Goal: Task Accomplishment & Management: Use online tool/utility

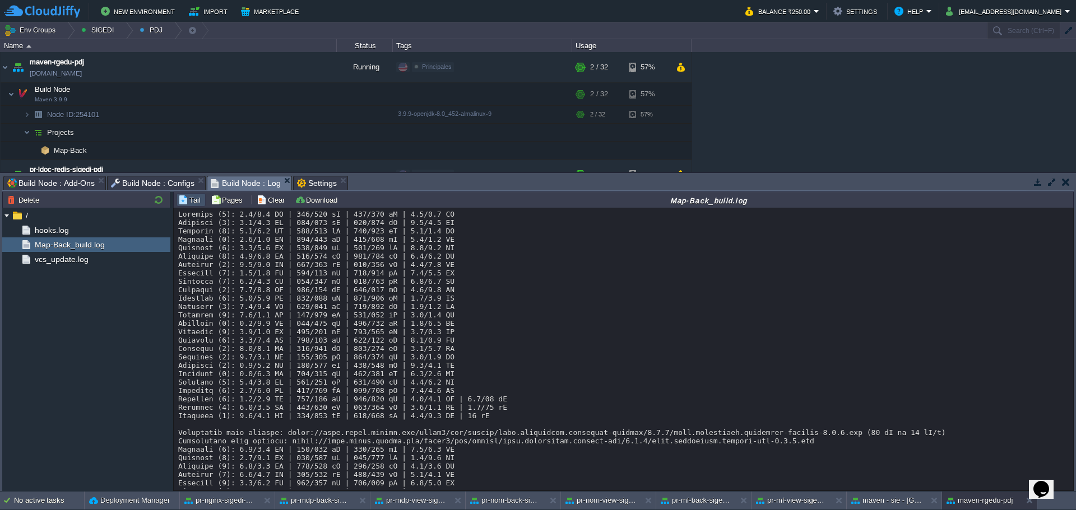
scroll to position [18069, 0]
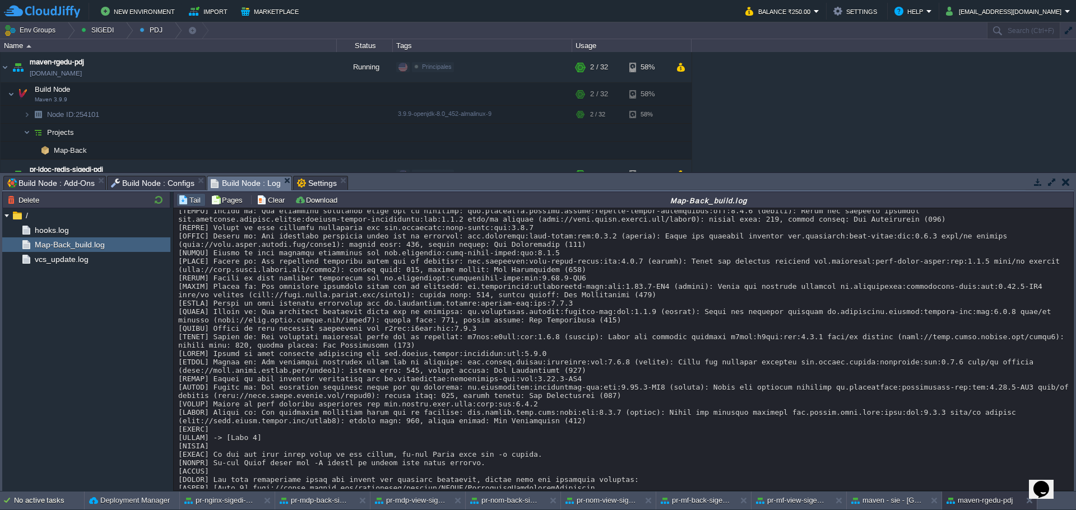
scroll to position [18349, 0]
click at [243, 150] on button "button" at bounding box center [241, 150] width 10 height 10
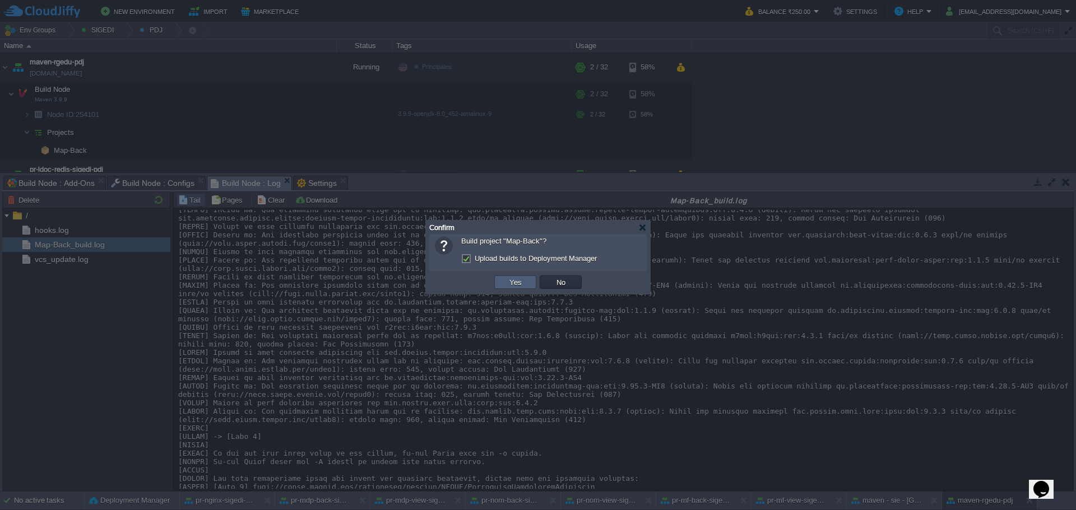
click at [500, 289] on td "Yes" at bounding box center [515, 282] width 42 height 13
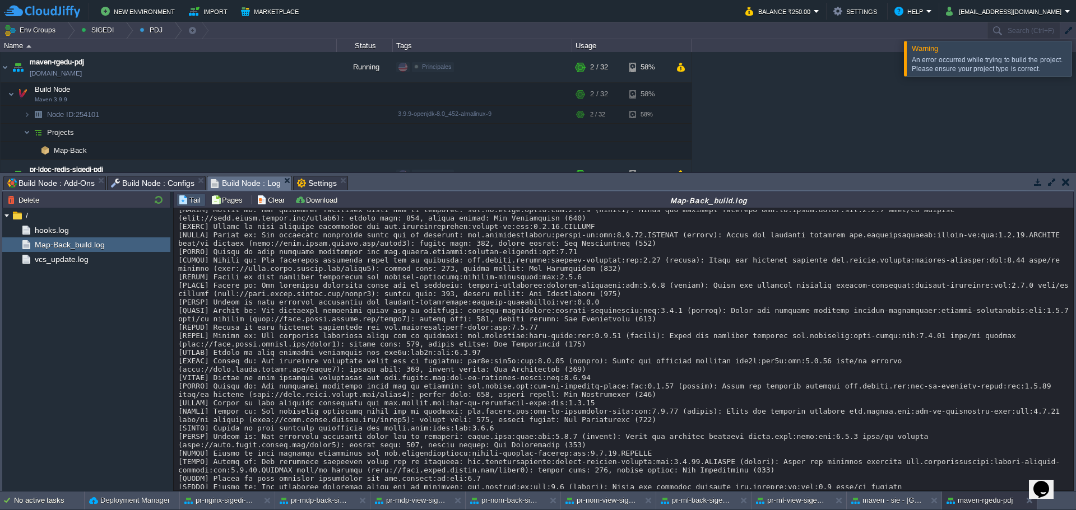
scroll to position [18576, 0]
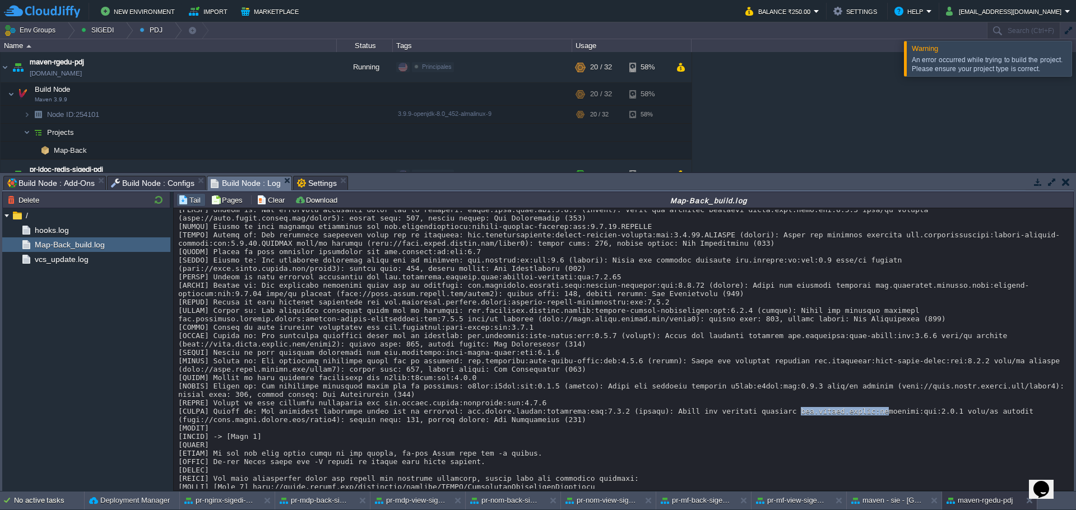
drag, startPoint x: 745, startPoint y: 372, endPoint x: 827, endPoint y: 371, distance: 82.4
click at [281, 68] on td at bounding box center [275, 67] width 17 height 17
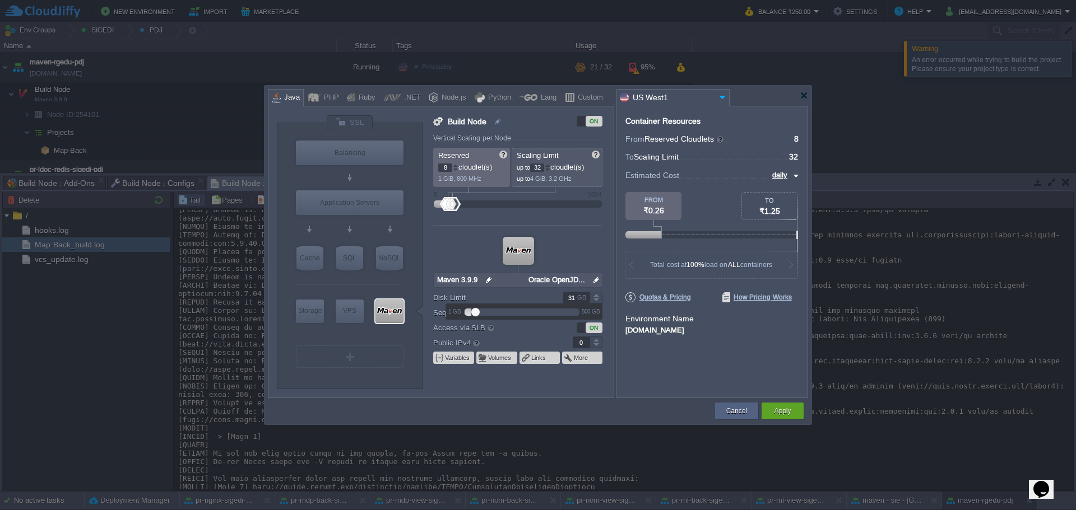
click at [597, 295] on div at bounding box center [595, 295] width 13 height 6
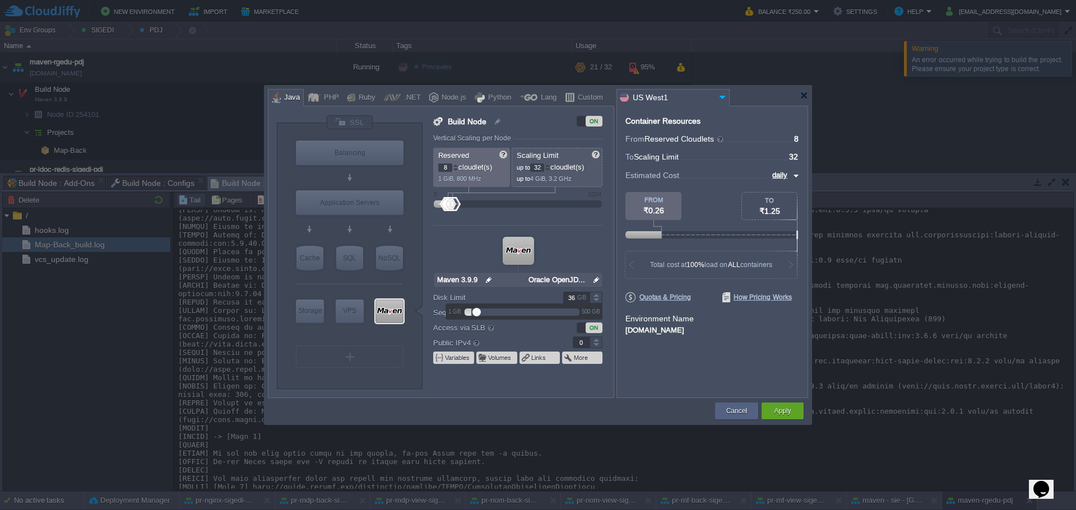
click at [597, 295] on div at bounding box center [595, 295] width 13 height 6
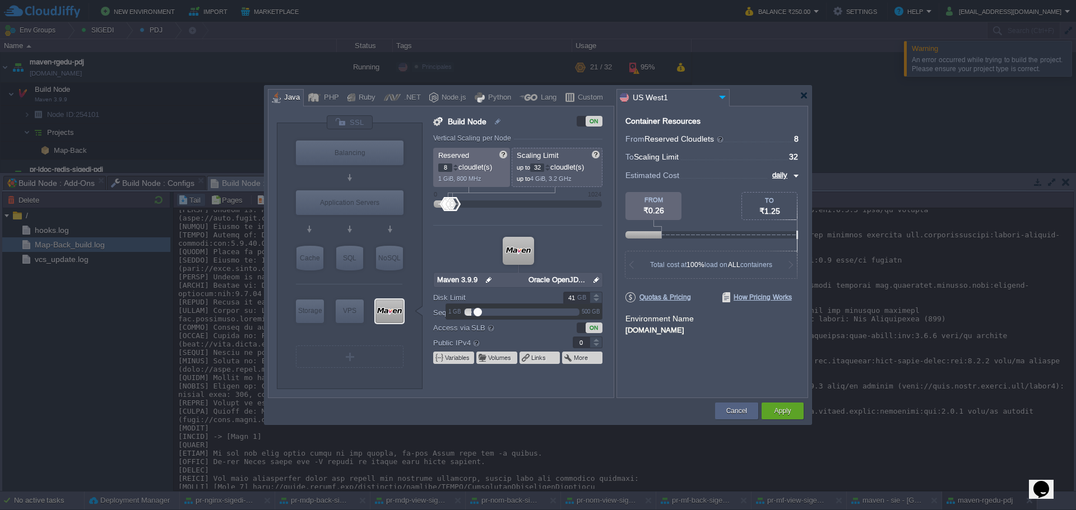
click at [597, 295] on div at bounding box center [595, 295] width 13 height 6
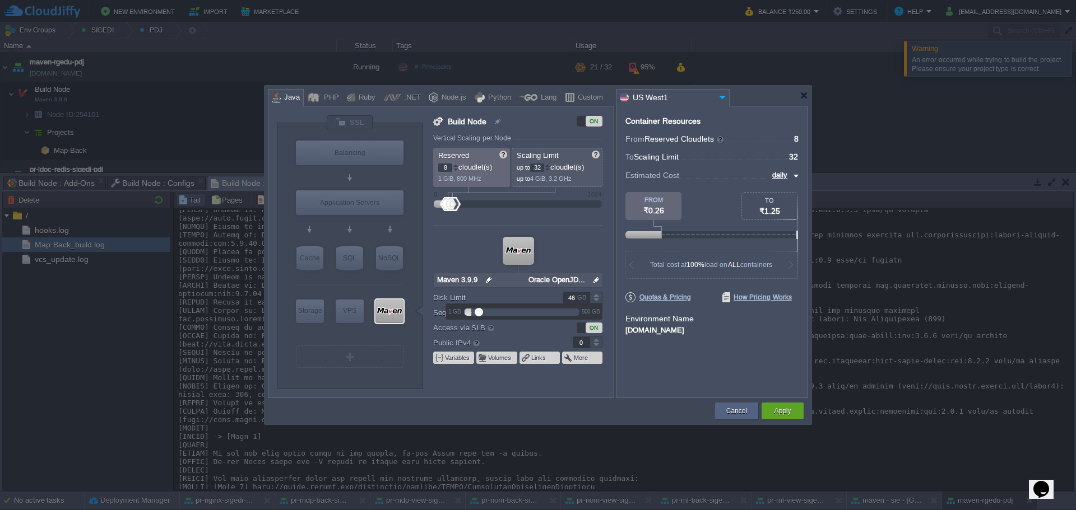
click at [597, 295] on div at bounding box center [595, 295] width 13 height 6
type input "50"
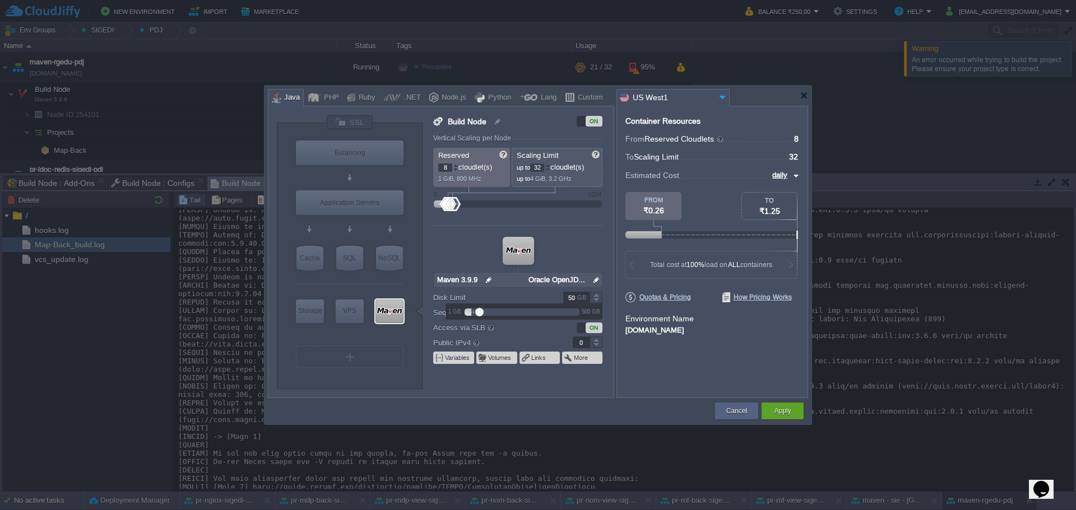
click at [597, 295] on div at bounding box center [595, 295] width 13 height 6
click at [774, 410] on button "Apply" at bounding box center [782, 411] width 17 height 11
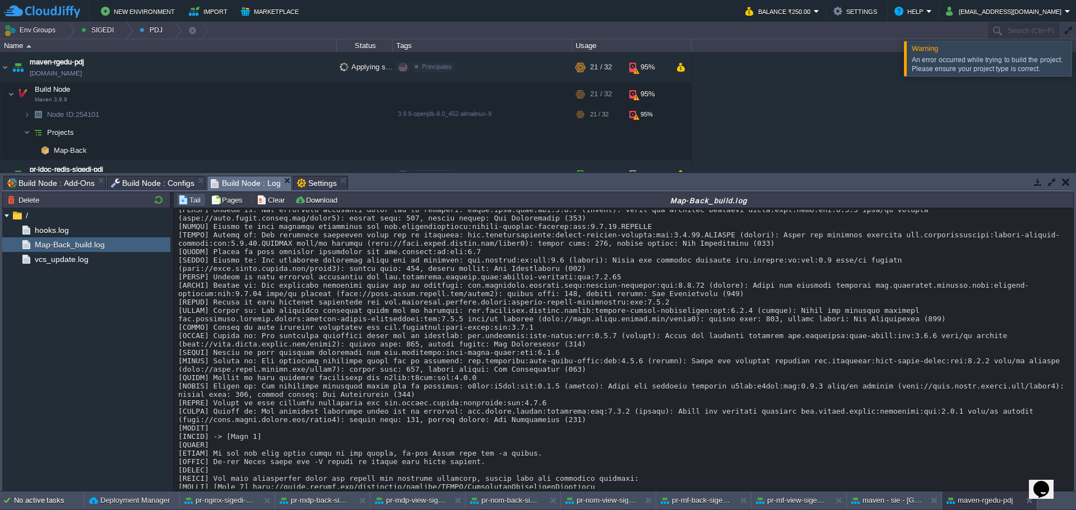
click at [1071, 57] on div "Warning An error occurred while trying to build the project. Please ensure your…" at bounding box center [988, 59] width 168 height 36
click at [1075, 61] on div at bounding box center [1089, 58] width 0 height 35
click at [1075, 69] on div at bounding box center [1089, 63] width 0 height 45
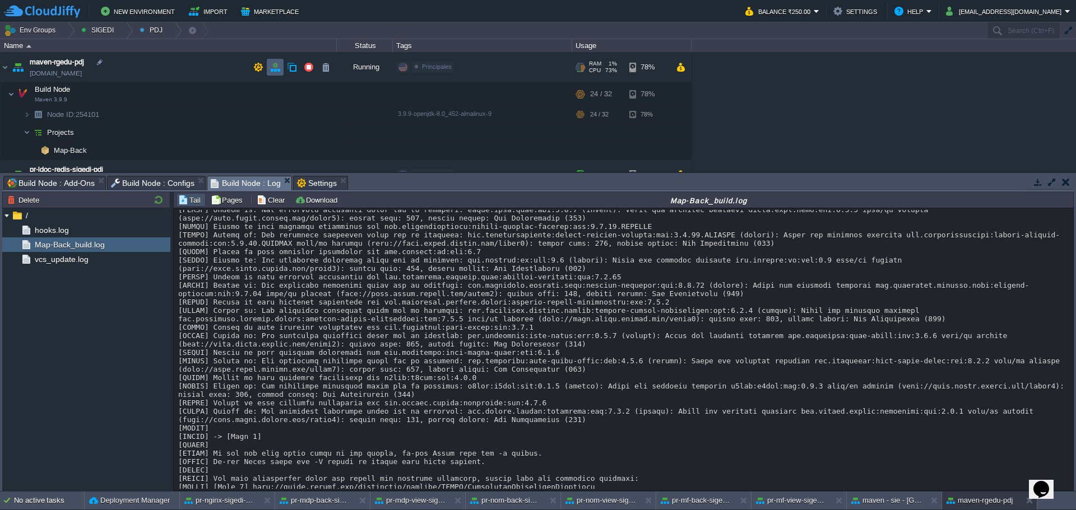
click at [280, 66] on button "button" at bounding box center [275, 67] width 10 height 10
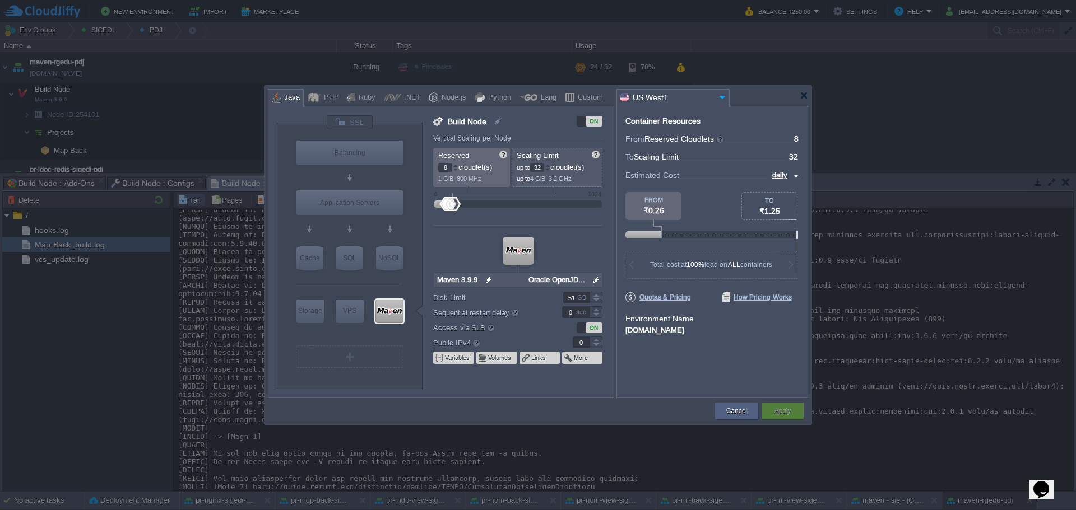
click at [593, 295] on div at bounding box center [595, 295] width 13 height 6
click at [593, 296] on div at bounding box center [595, 295] width 13 height 6
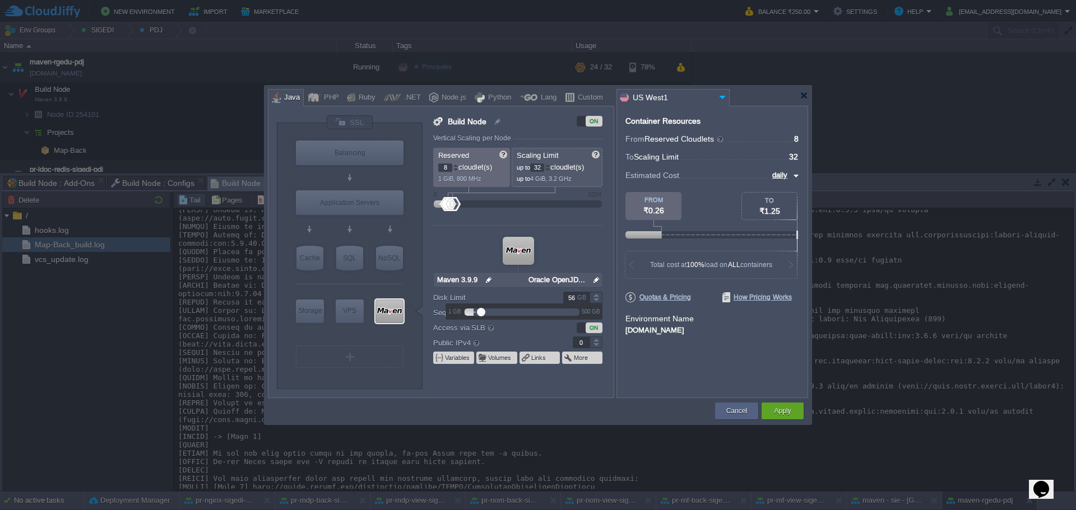
click at [593, 296] on div at bounding box center [595, 295] width 13 height 6
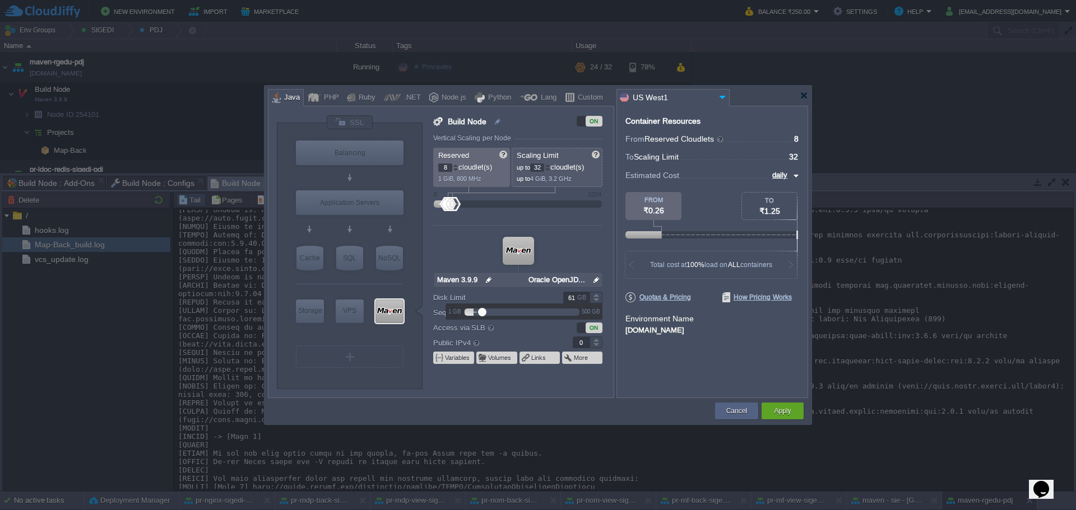
click at [593, 296] on div at bounding box center [595, 295] width 13 height 6
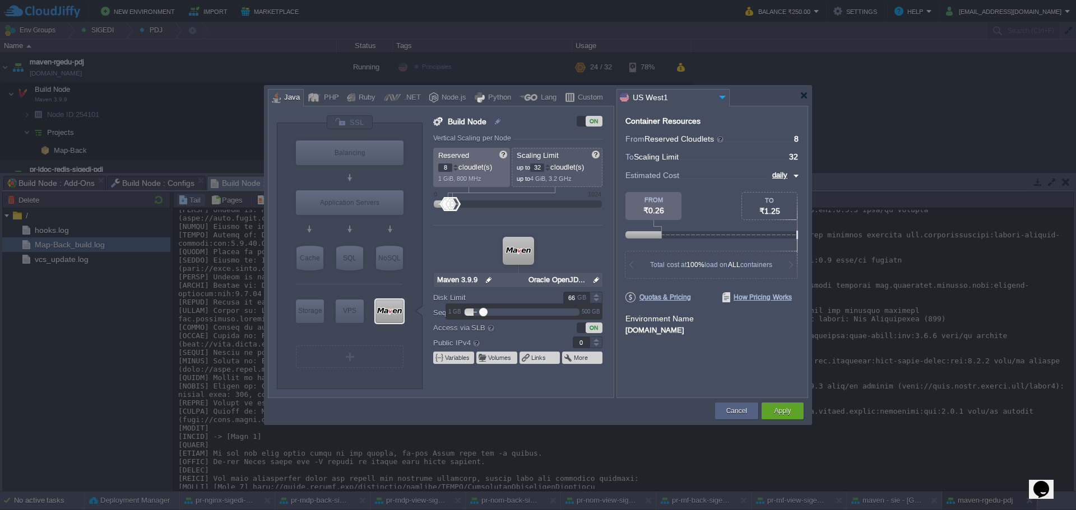
click at [593, 296] on div at bounding box center [595, 295] width 13 height 6
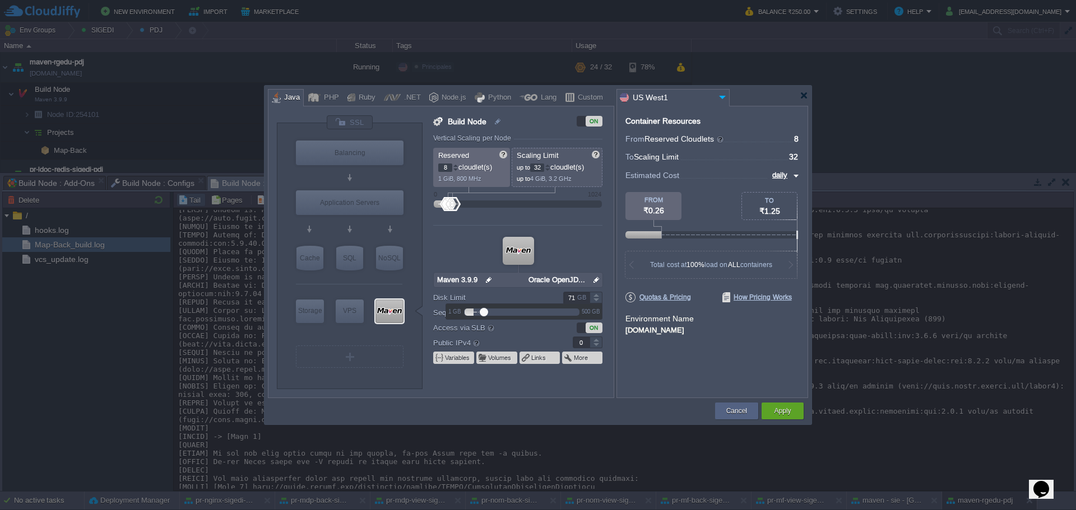
click at [593, 296] on div at bounding box center [595, 295] width 13 height 6
type input "75"
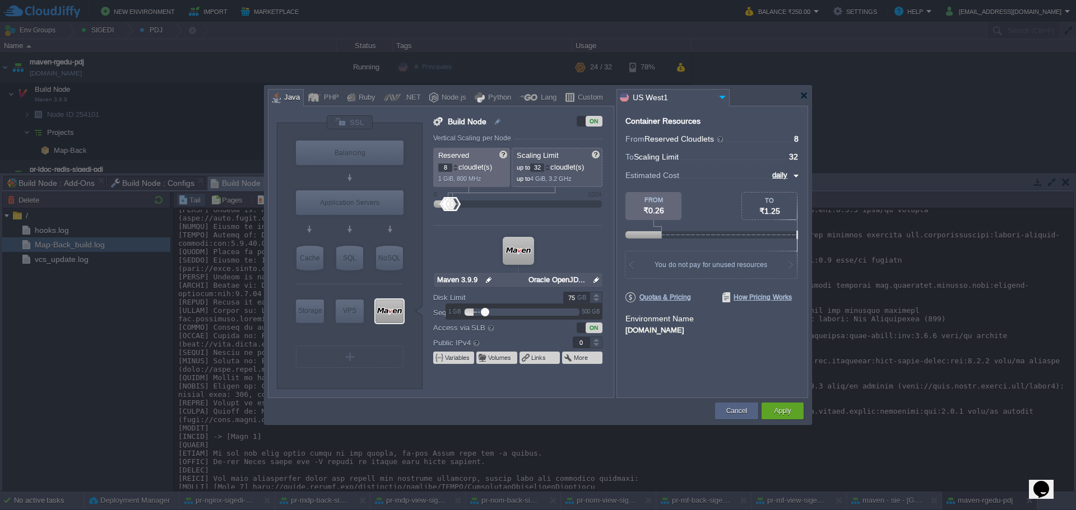
click at [593, 296] on div at bounding box center [595, 295] width 13 height 6
click at [792, 404] on div "Apply" at bounding box center [782, 411] width 25 height 17
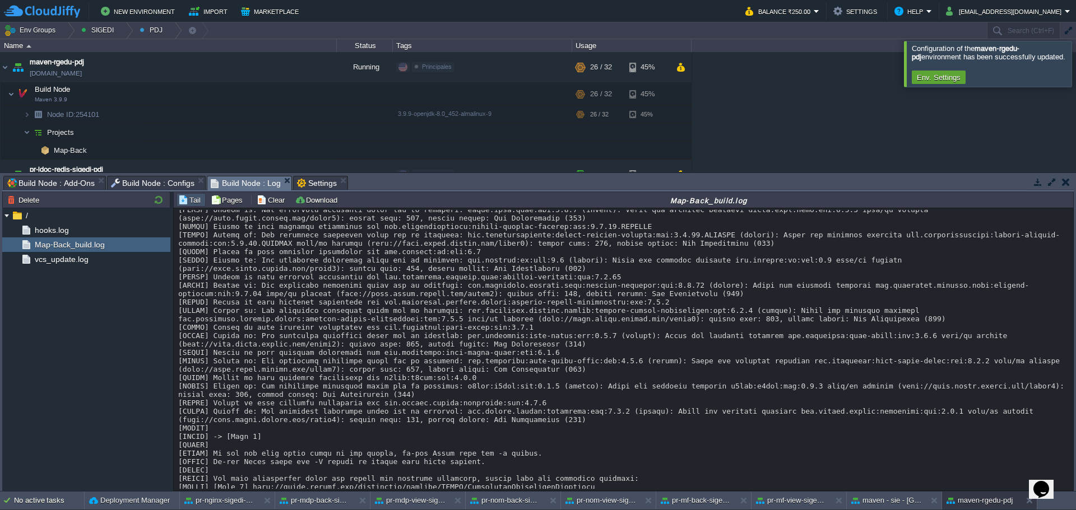
click at [1075, 71] on div at bounding box center [1089, 63] width 0 height 45
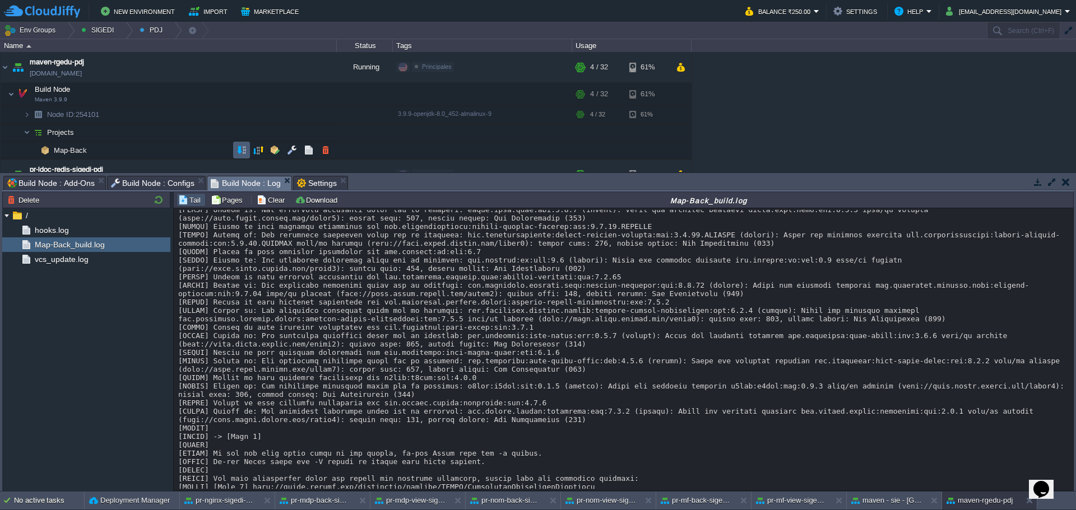
click at [235, 149] on td at bounding box center [241, 150] width 17 height 17
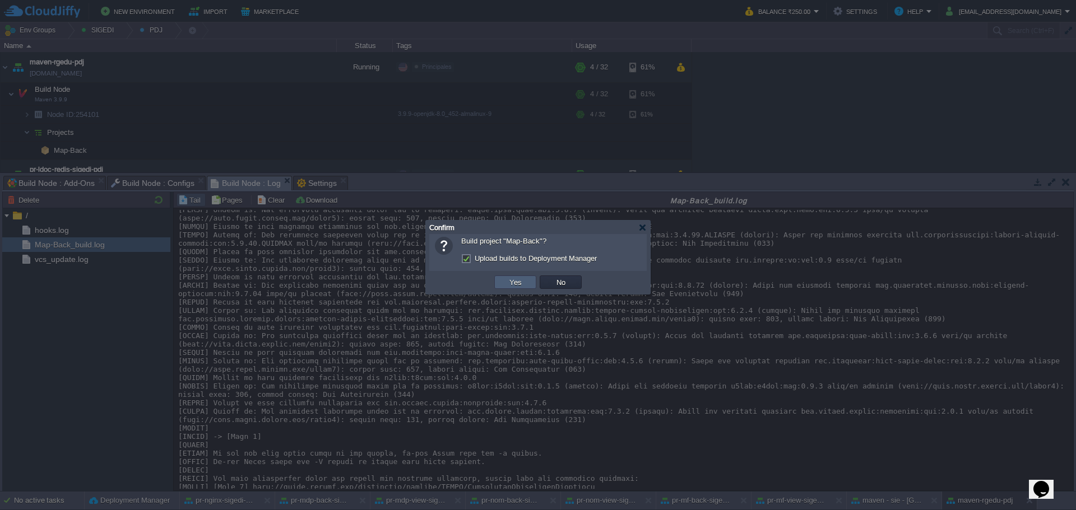
click at [511, 282] on button "Yes" at bounding box center [515, 282] width 19 height 10
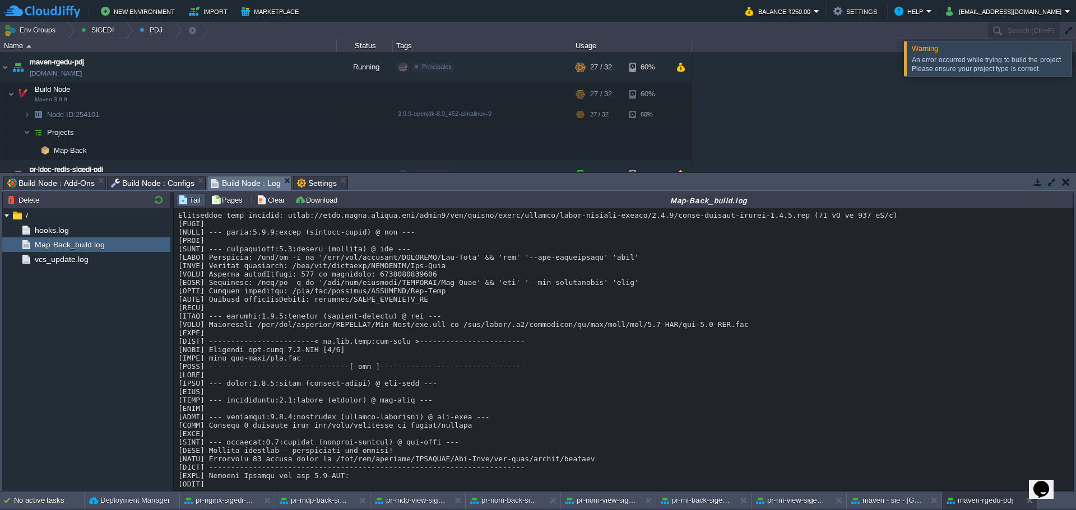
scroll to position [18408, 0]
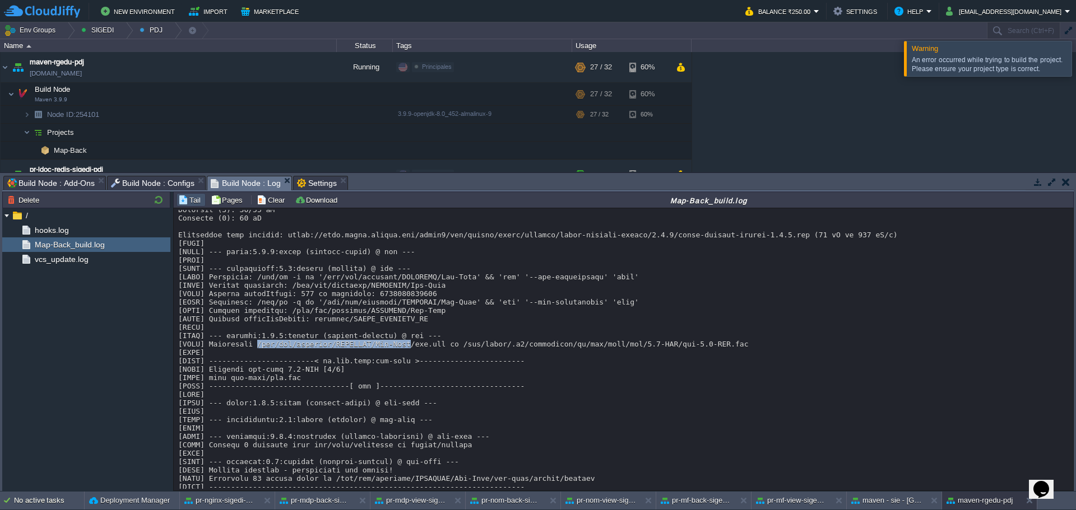
drag, startPoint x: 252, startPoint y: 305, endPoint x: 391, endPoint y: 306, distance: 139.5
copy div "/var/lib/jelastic/PROJECTS/Map-Back"
click at [1075, 66] on div at bounding box center [1089, 58] width 0 height 35
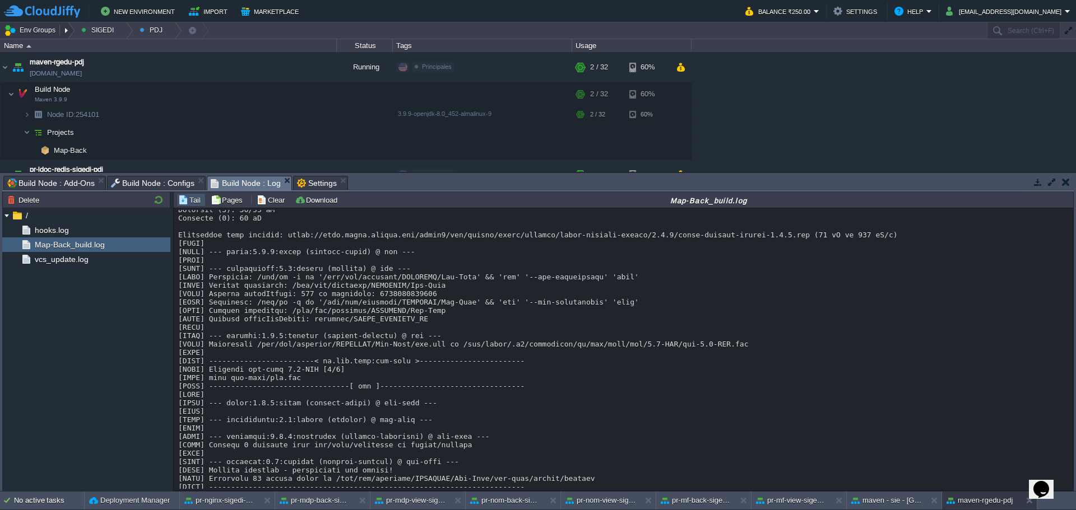
click at [44, 30] on button "Env Groups" at bounding box center [31, 30] width 55 height 16
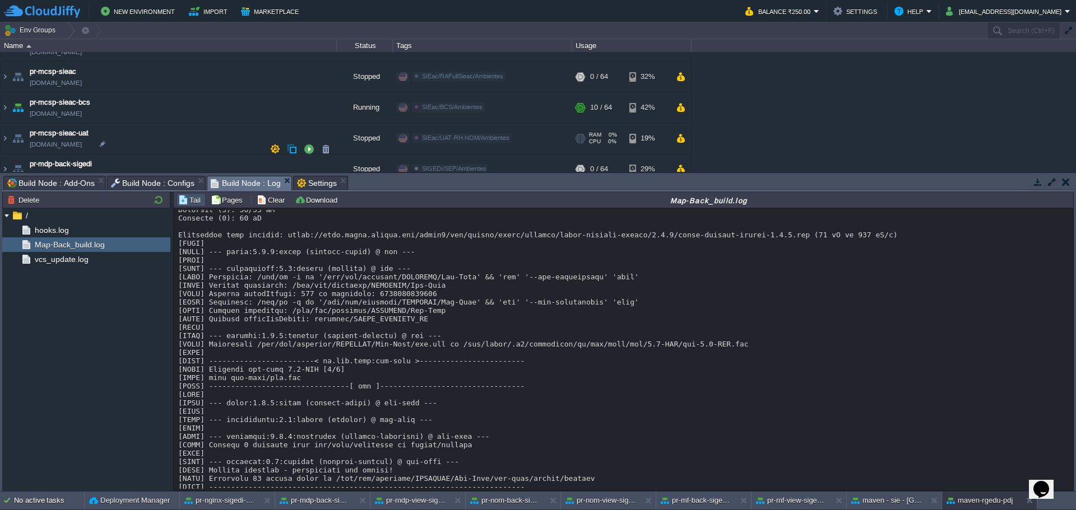
scroll to position [1008, 0]
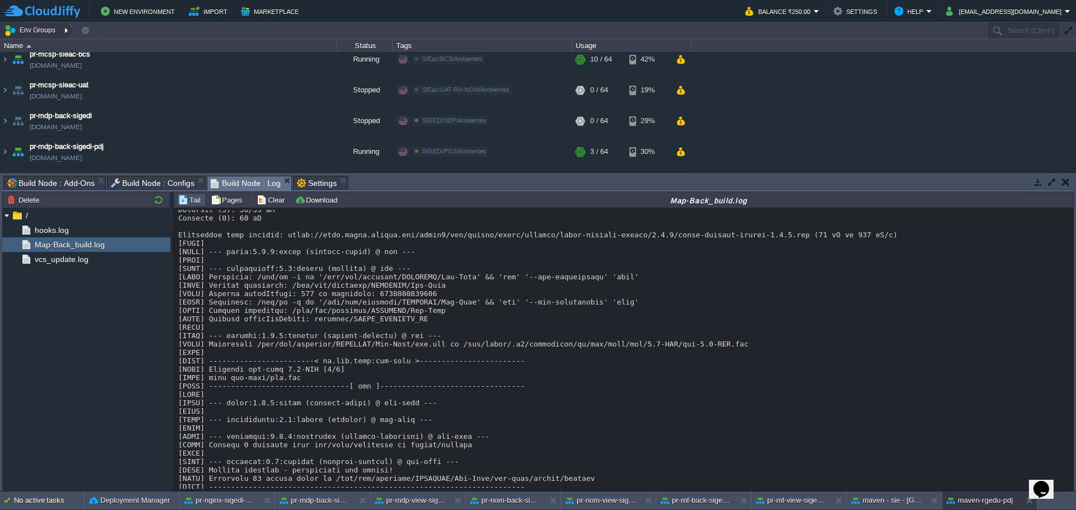
click at [62, 34] on div at bounding box center [67, 30] width 15 height 16
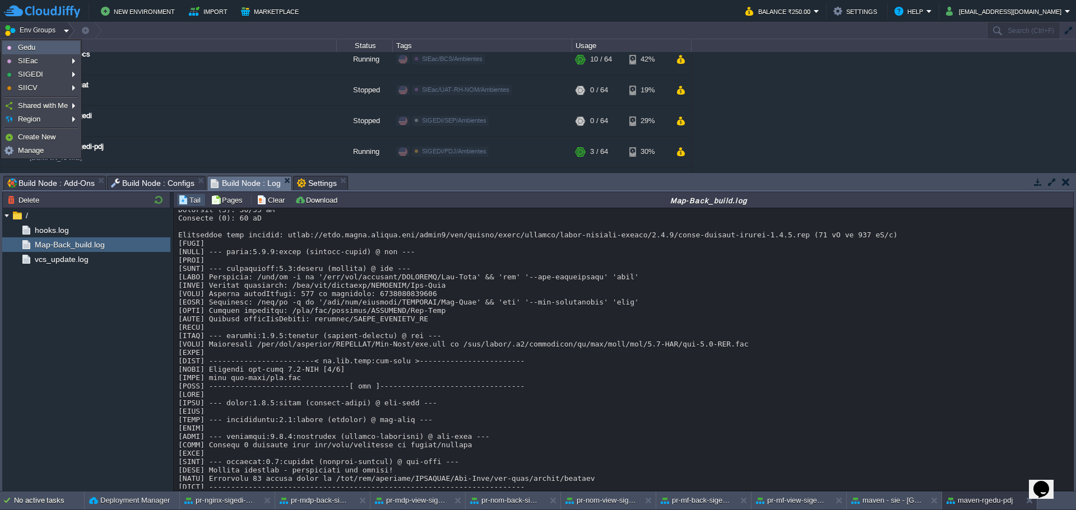
click at [66, 48] on link "Gedu" at bounding box center [41, 47] width 77 height 12
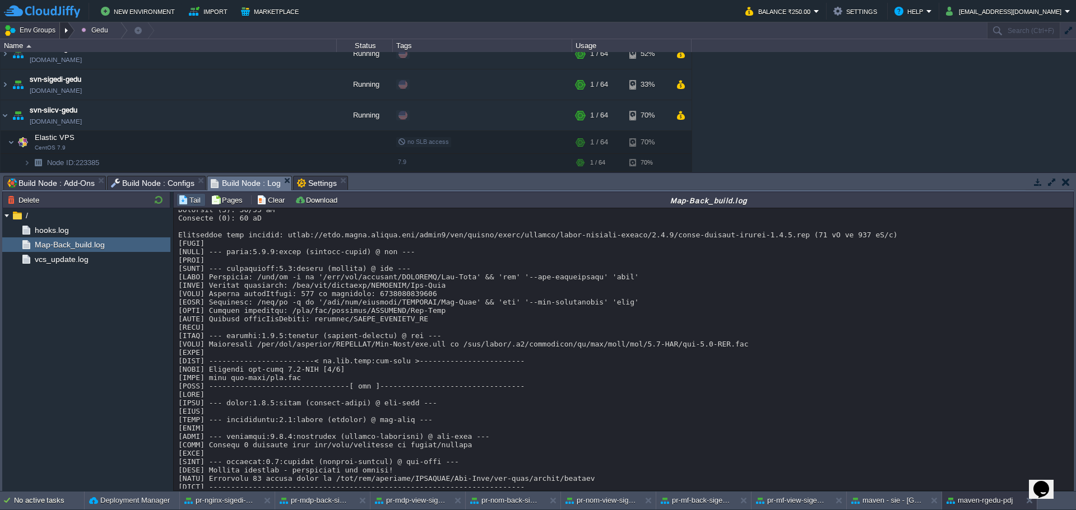
click at [67, 33] on div at bounding box center [67, 30] width 15 height 16
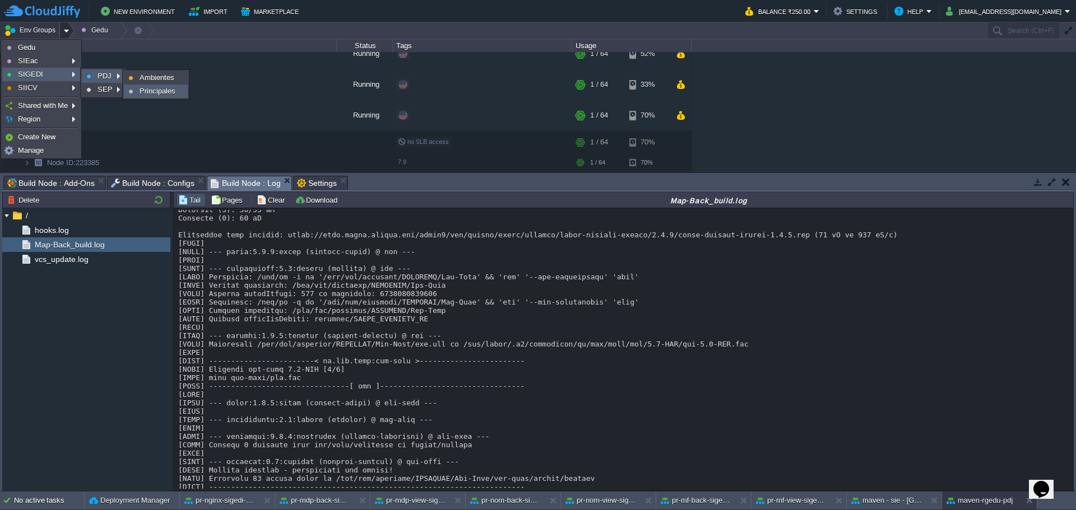
click at [168, 95] on span "Principales" at bounding box center [157, 91] width 36 height 8
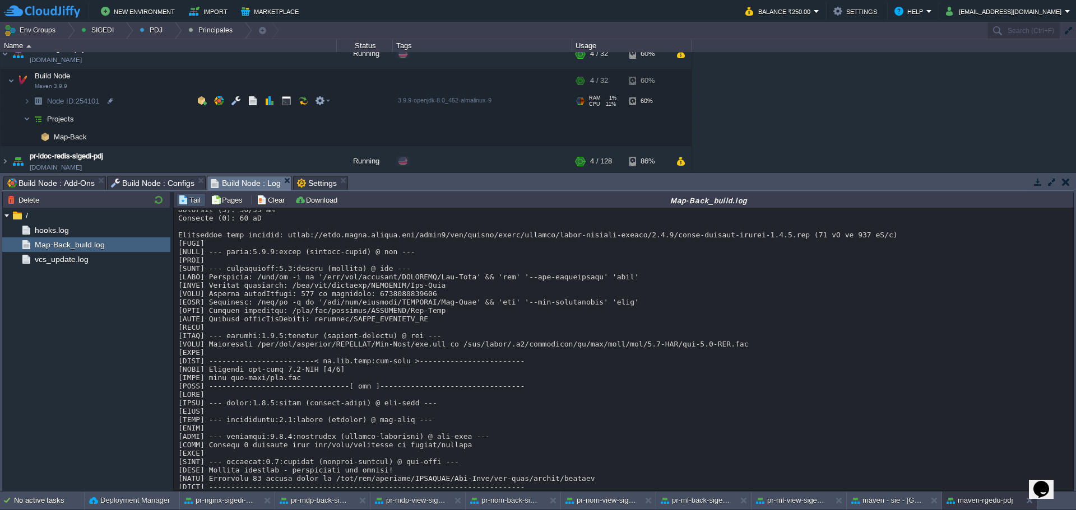
scroll to position [0, 0]
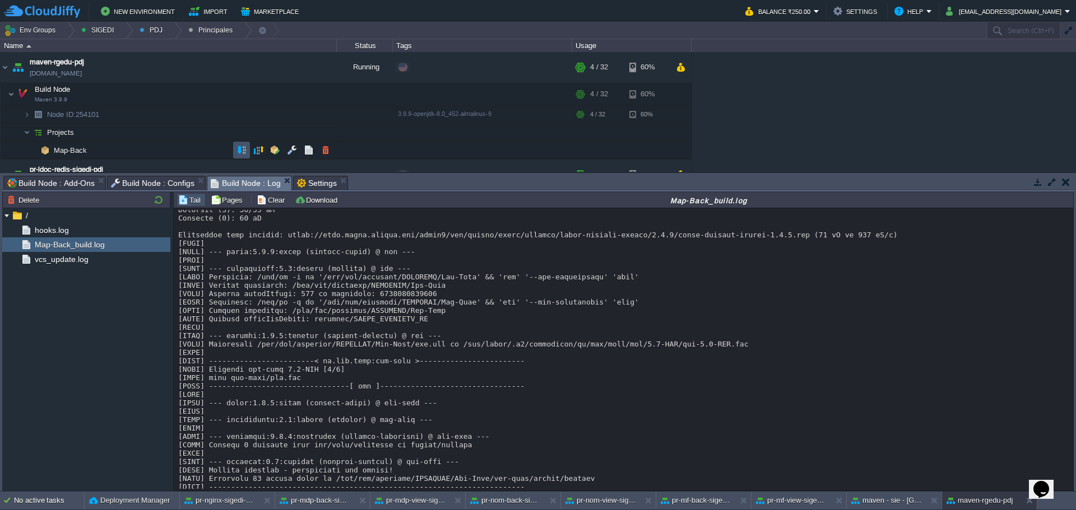
click at [242, 147] on button "button" at bounding box center [241, 150] width 10 height 10
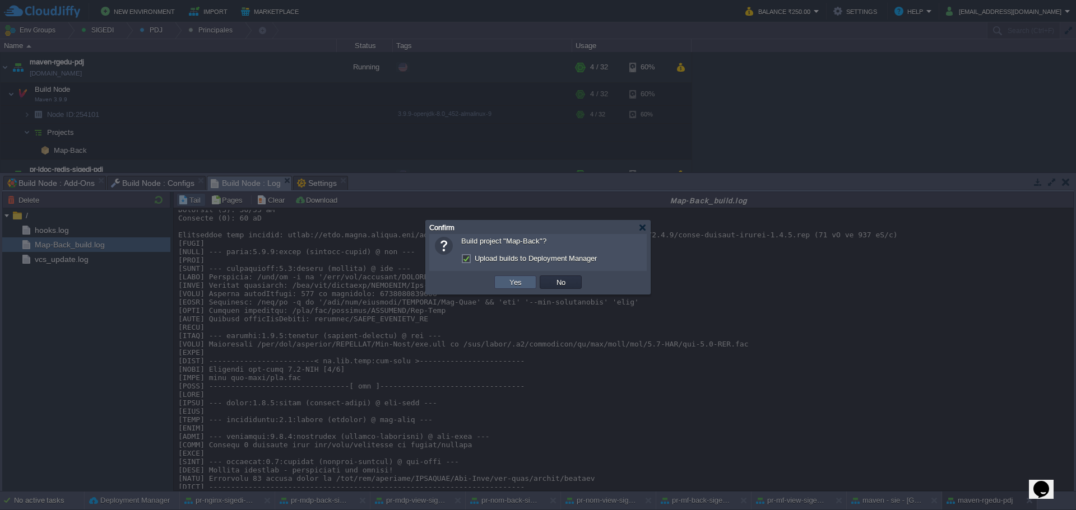
click at [501, 289] on td "Yes" at bounding box center [515, 282] width 42 height 13
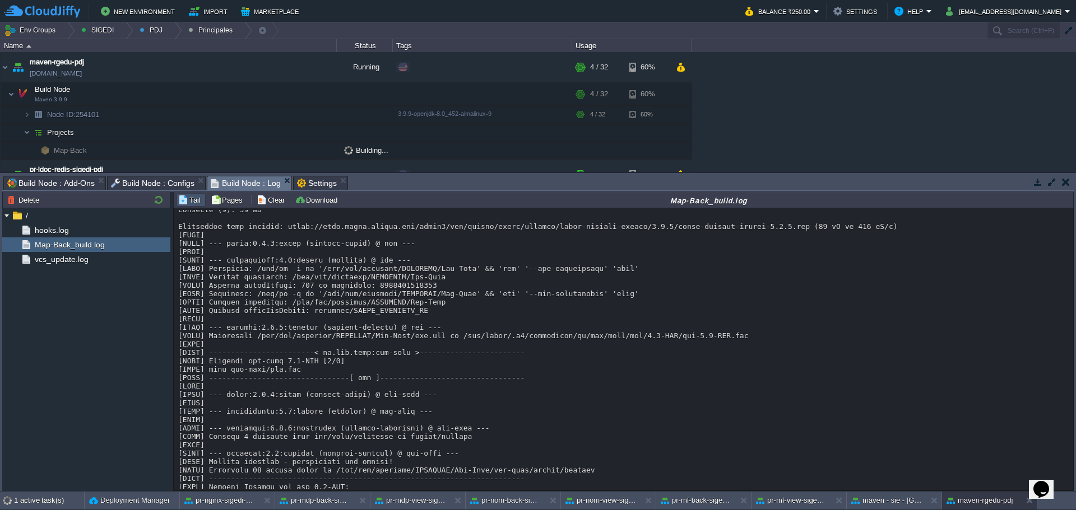
scroll to position [18400, 0]
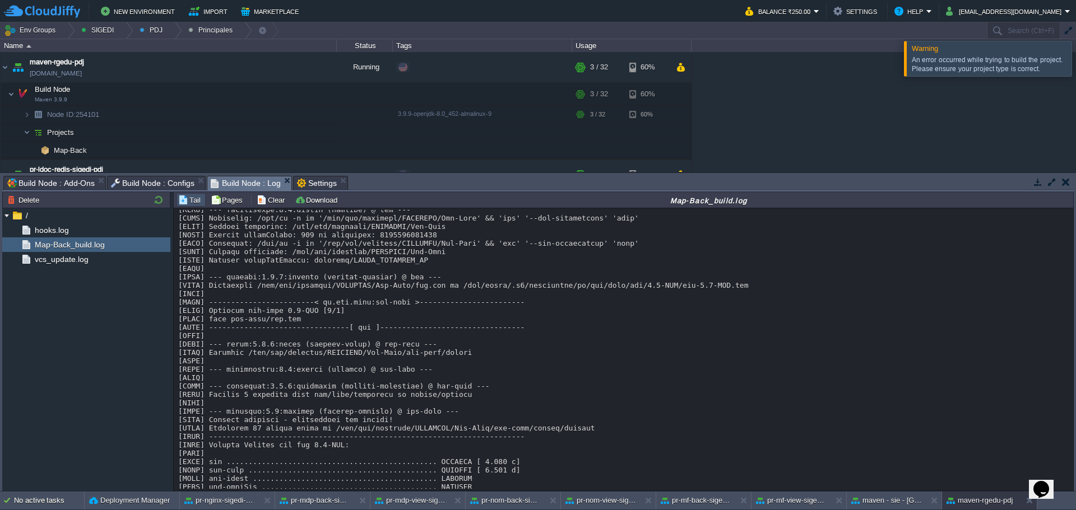
scroll to position [18576, 0]
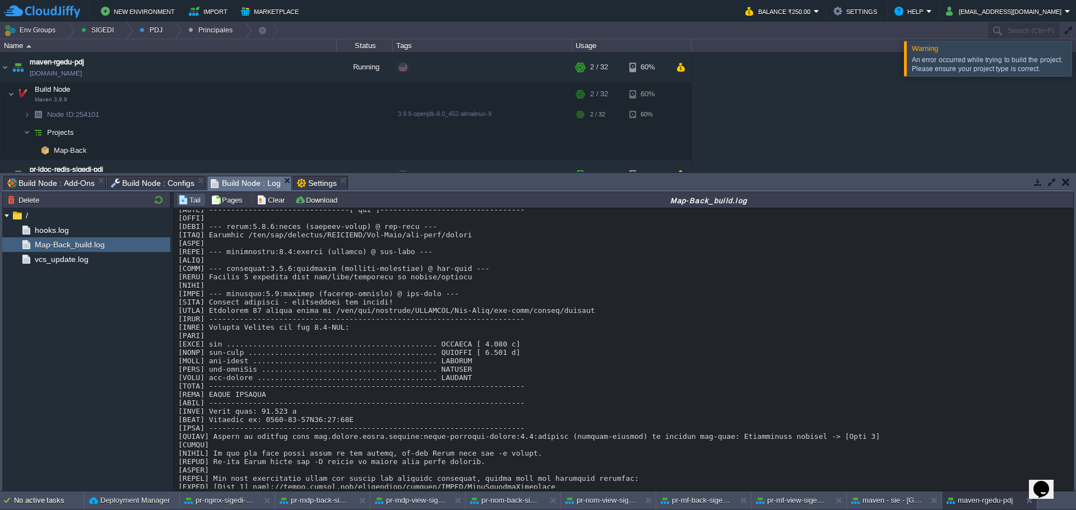
click at [1075, 63] on div at bounding box center [1089, 58] width 0 height 35
